Goal: Task Accomplishment & Management: Manage account settings

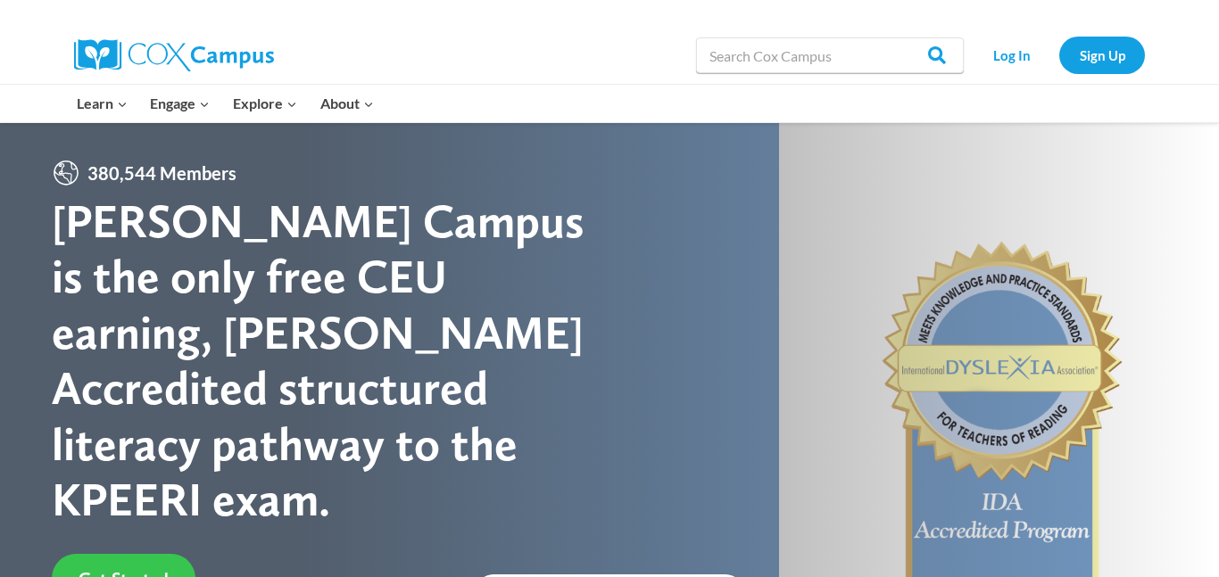
click at [100, 554] on link "Get Started" at bounding box center [124, 578] width 144 height 49
click at [1015, 51] on link "Log In" at bounding box center [1012, 55] width 78 height 37
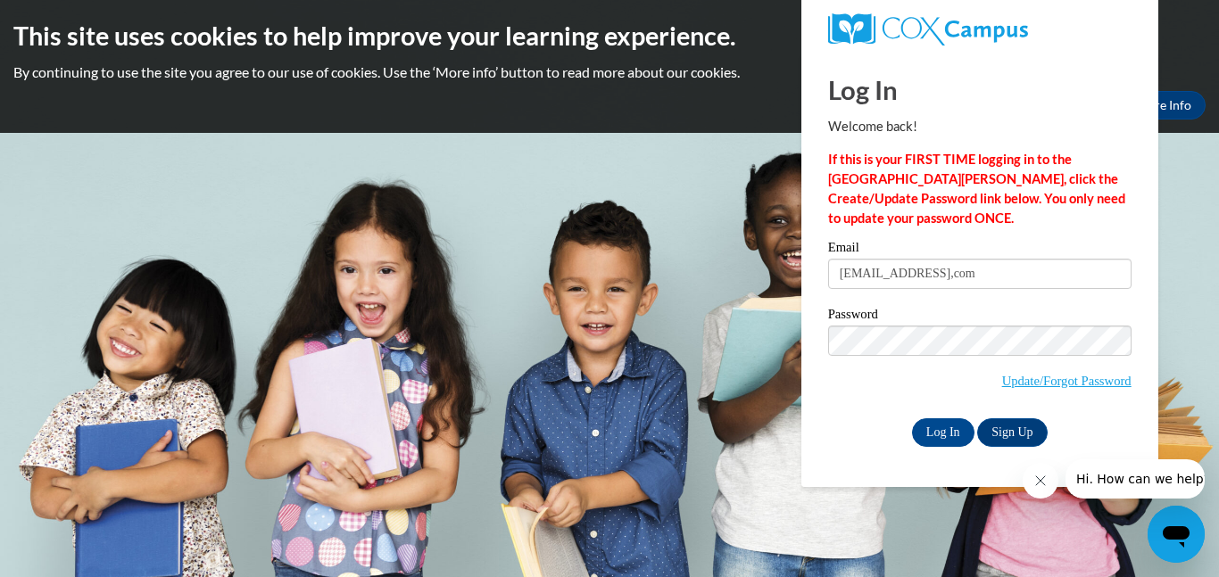
click at [975, 277] on input "[EMAIL_ADDRESS],com" at bounding box center [979, 274] width 303 height 30
click at [981, 280] on input "[EMAIL_ADDRESS],com" at bounding box center [979, 274] width 303 height 30
type input "[EMAIL_ADDRESS][DOMAIN_NAME]"
click at [1015, 377] on link "Update/Forgot Password" at bounding box center [1066, 381] width 129 height 14
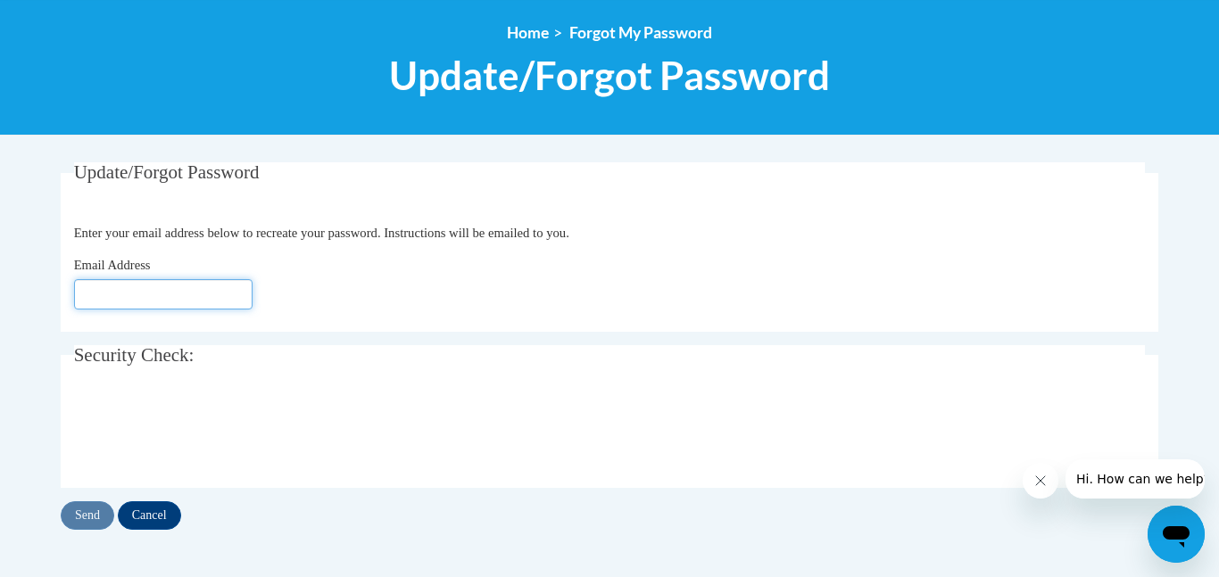
click at [172, 296] on input "Email Address" at bounding box center [163, 294] width 178 height 30
type input "[EMAIL_ADDRESS],com"
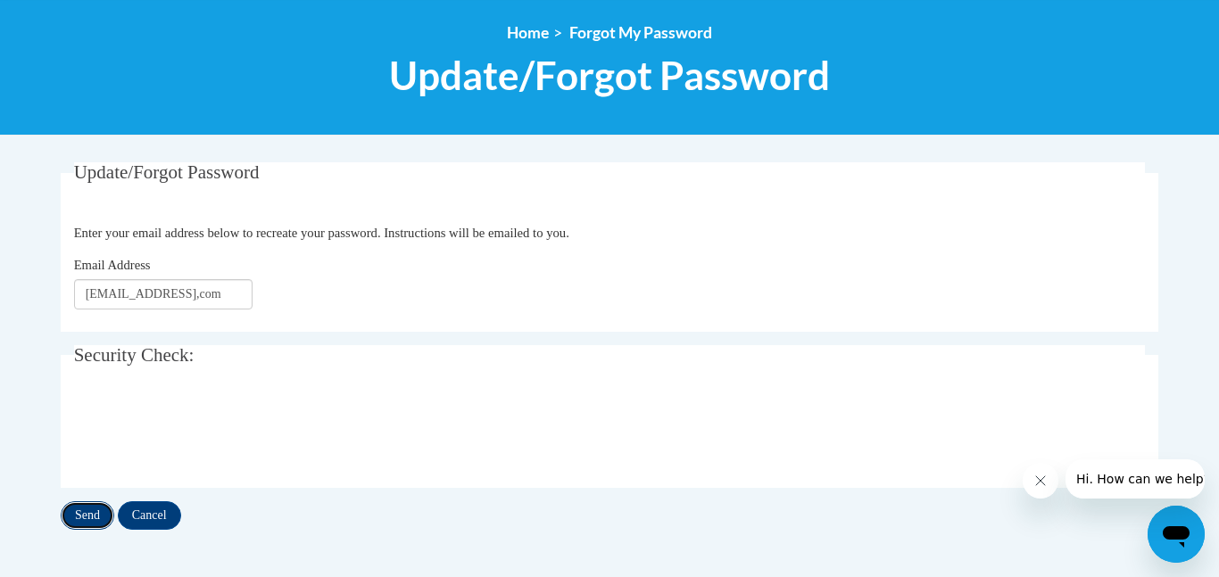
click at [93, 513] on input "Send" at bounding box center [88, 515] width 54 height 29
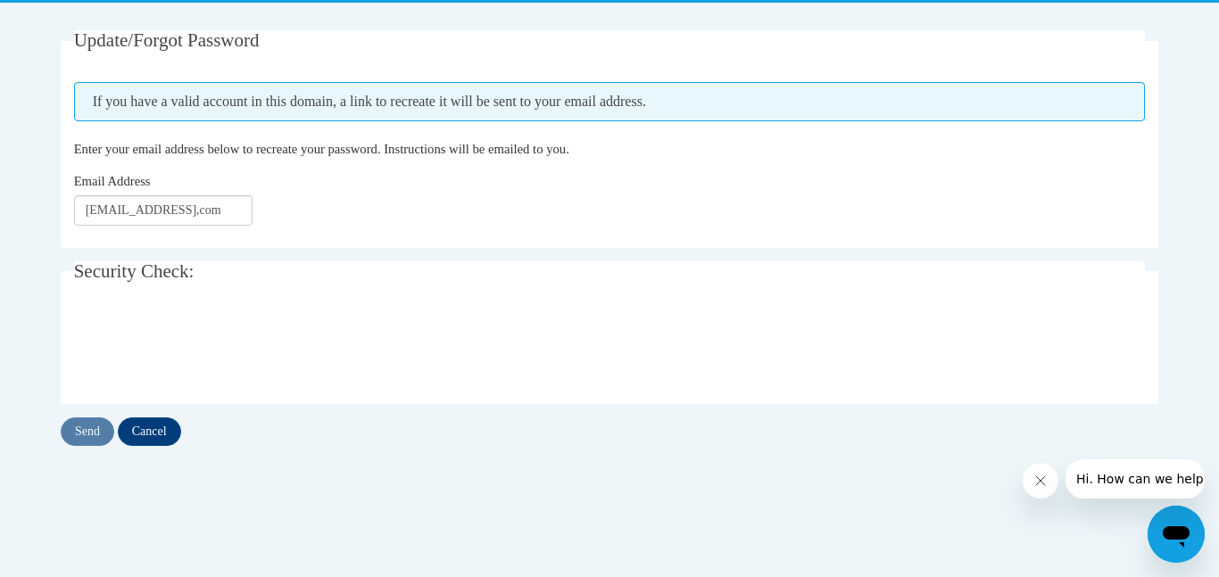
scroll to position [335, 0]
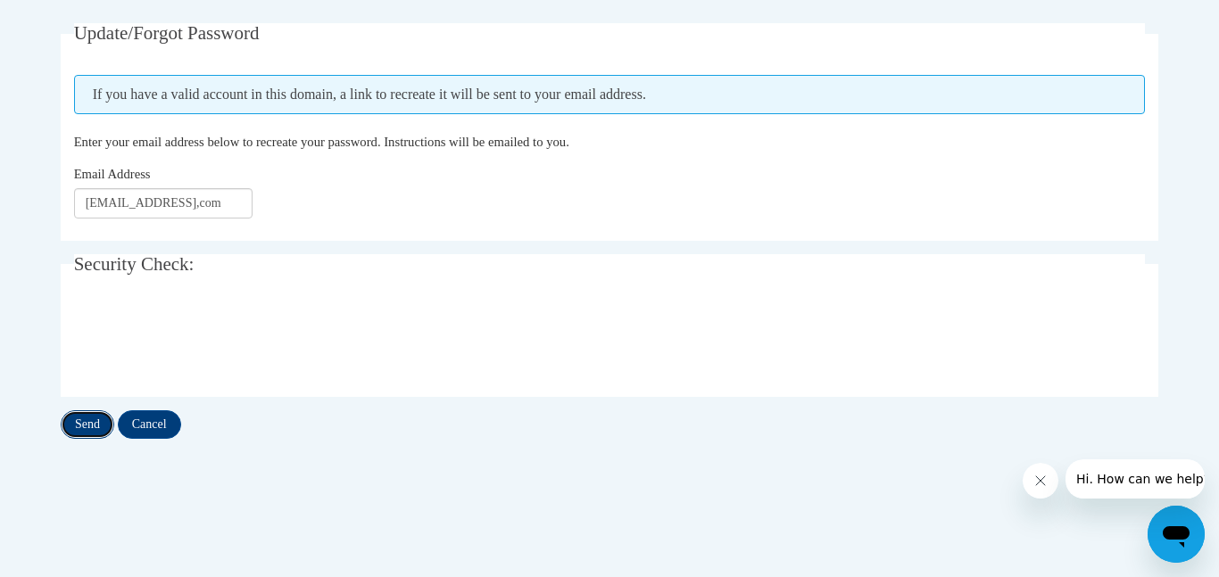
click at [95, 428] on input "Send" at bounding box center [88, 424] width 54 height 29
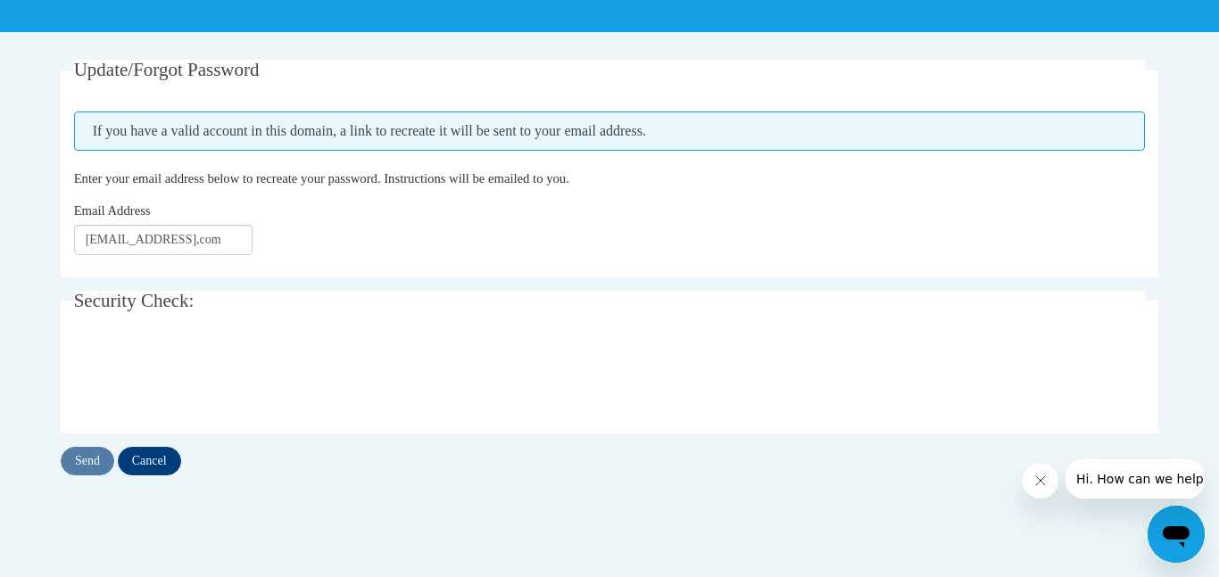
scroll to position [303, 0]
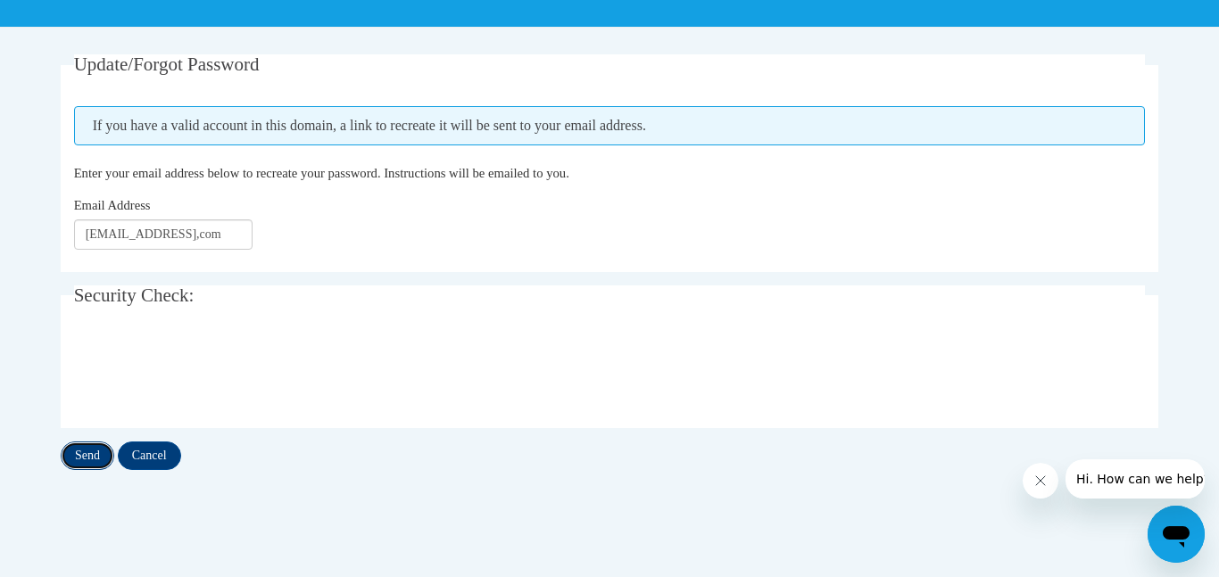
click at [85, 460] on input "Send" at bounding box center [88, 456] width 54 height 29
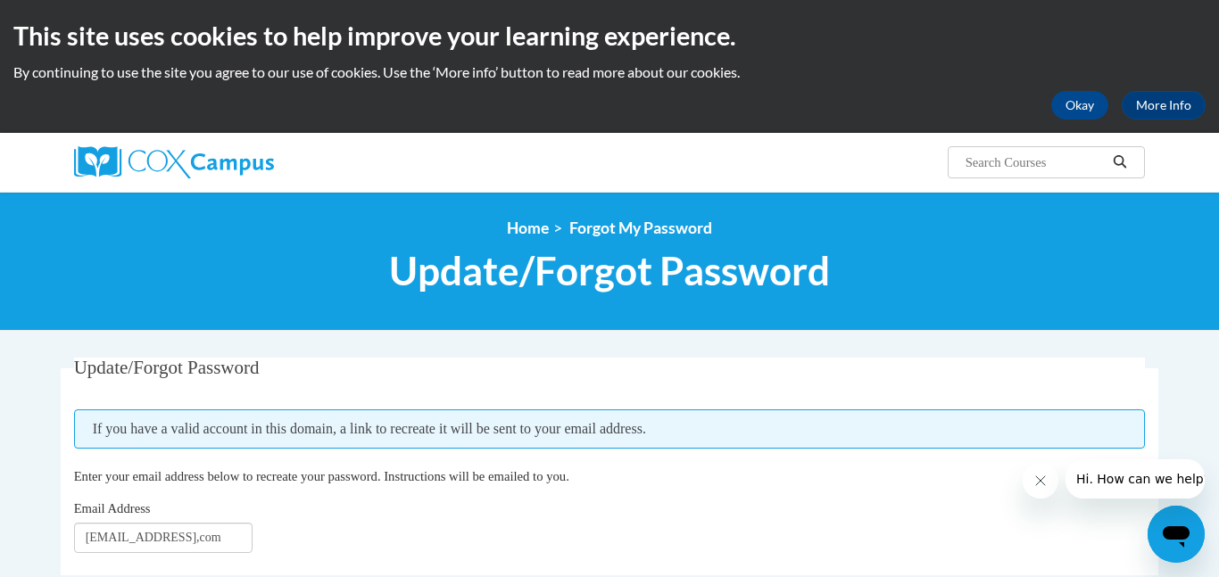
scroll to position [1, 0]
